Goal: Check status: Check status

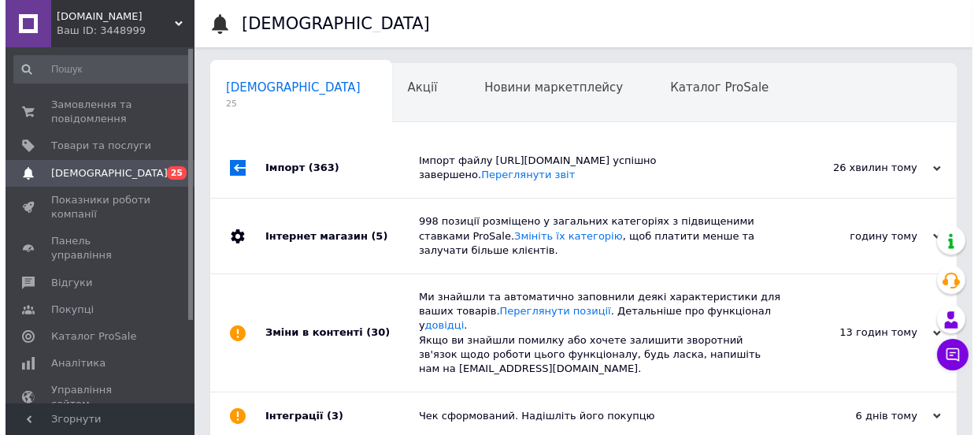
scroll to position [0, 8]
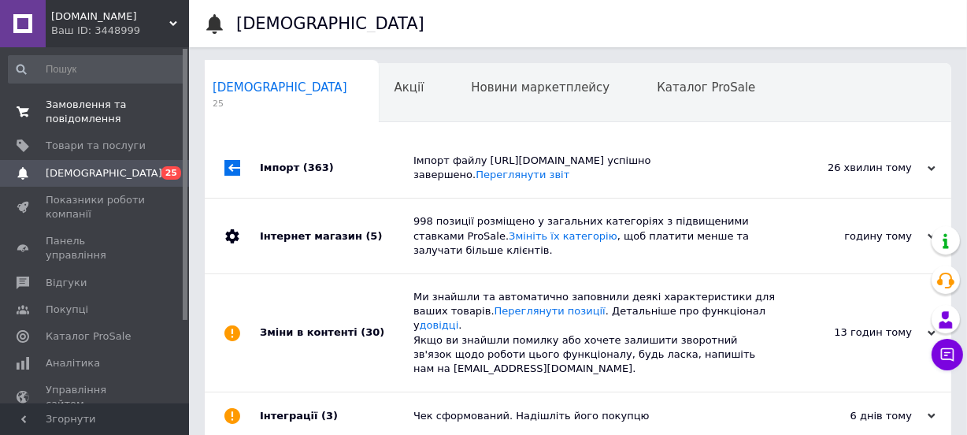
click at [67, 98] on span "Замовлення та повідомлення" at bounding box center [96, 112] width 100 height 28
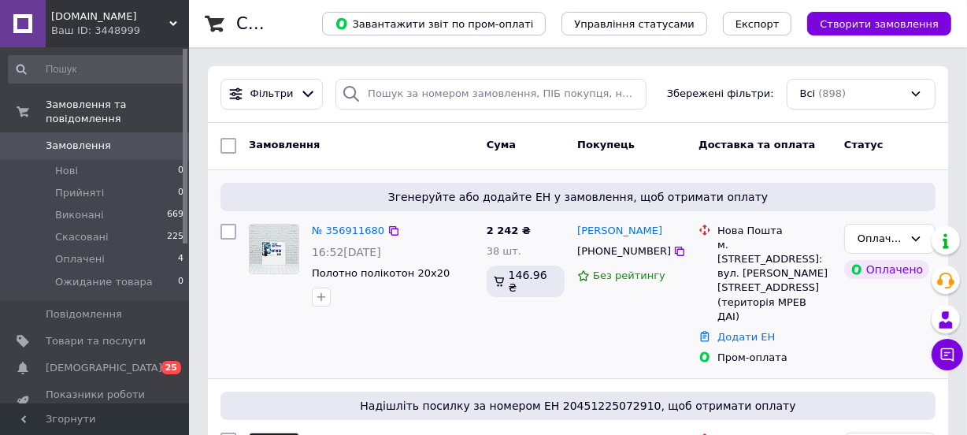
drag, startPoint x: 573, startPoint y: 228, endPoint x: 661, endPoint y: 228, distance: 88.2
click at [661, 228] on div "[PERSON_NAME] [PHONE_NUMBER] Без рейтингу" at bounding box center [631, 294] width 121 height 154
copy link "[PERSON_NAME]"
click at [624, 250] on div "[PHONE_NUMBER]" at bounding box center [623, 251] width 99 height 20
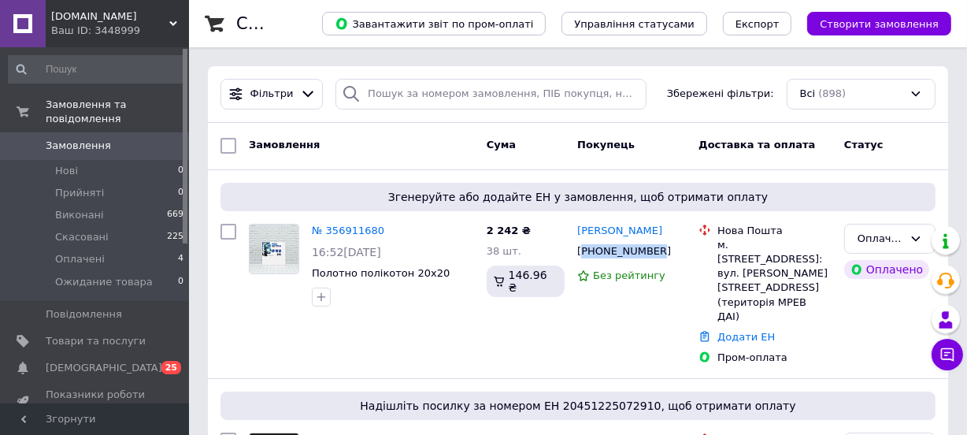
copy div "380679314166"
click at [743, 246] on div "м. [STREET_ADDRESS]: вул. [PERSON_NAME][STREET_ADDRESS] (територія МРЕВ ДАІ)" at bounding box center [774, 281] width 114 height 86
copy div "Васильків"
click at [346, 228] on link "№ 356911680" at bounding box center [348, 230] width 72 height 12
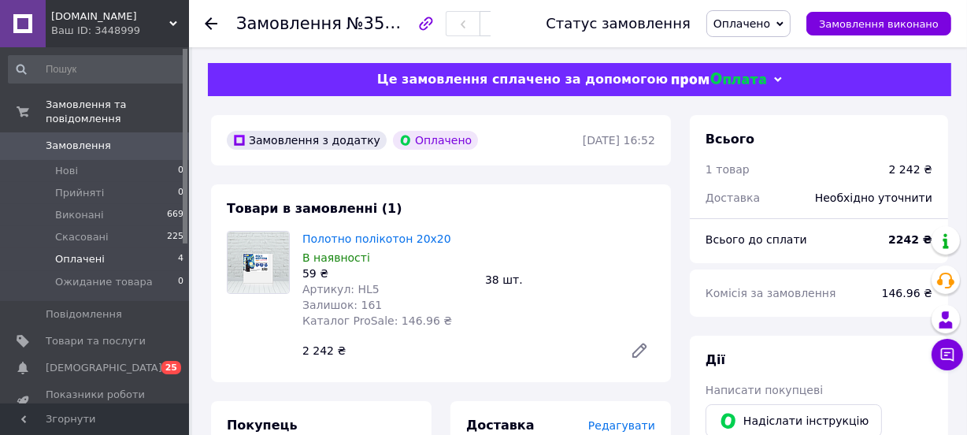
click at [98, 252] on span "Оплачені" at bounding box center [80, 259] width 50 height 14
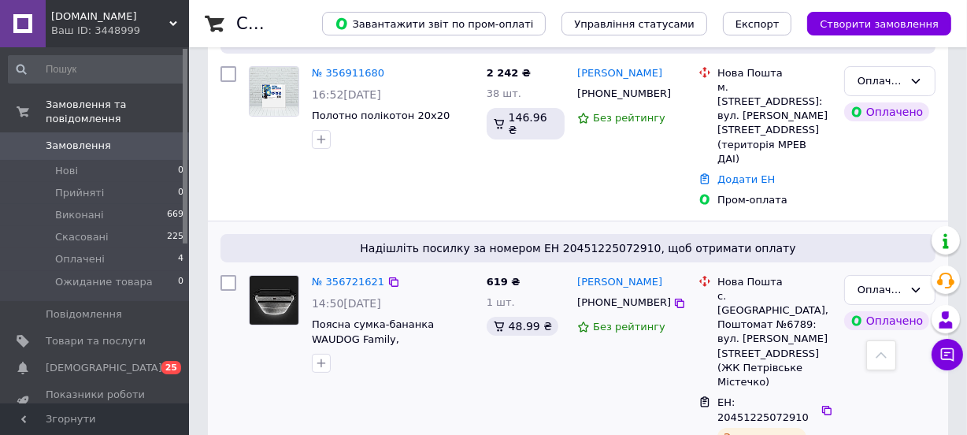
scroll to position [143, 0]
